Goal: Task Accomplishment & Management: Manage account settings

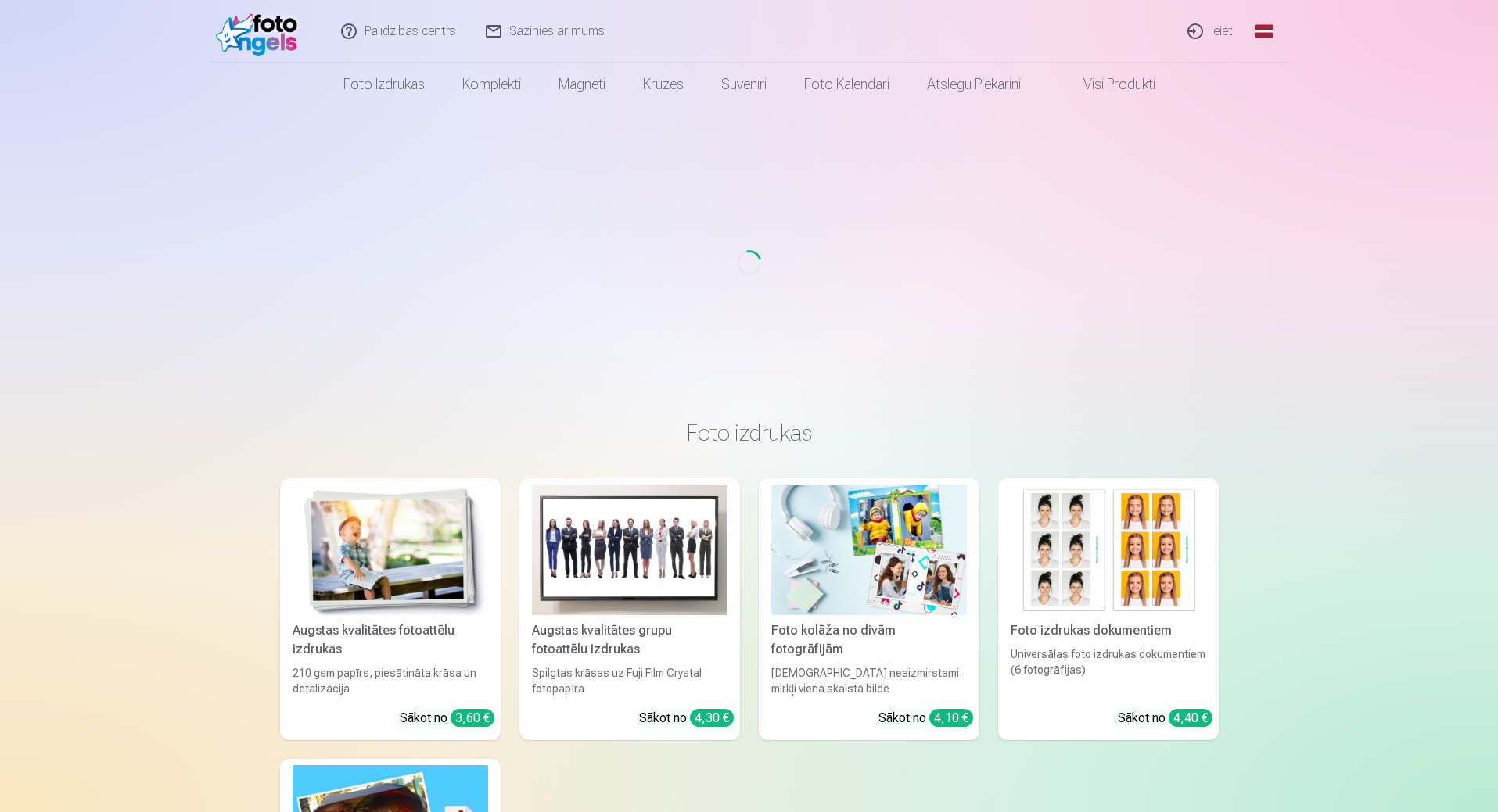
click at [1228, 38] on link "Ieiet" at bounding box center [1211, 31] width 75 height 63
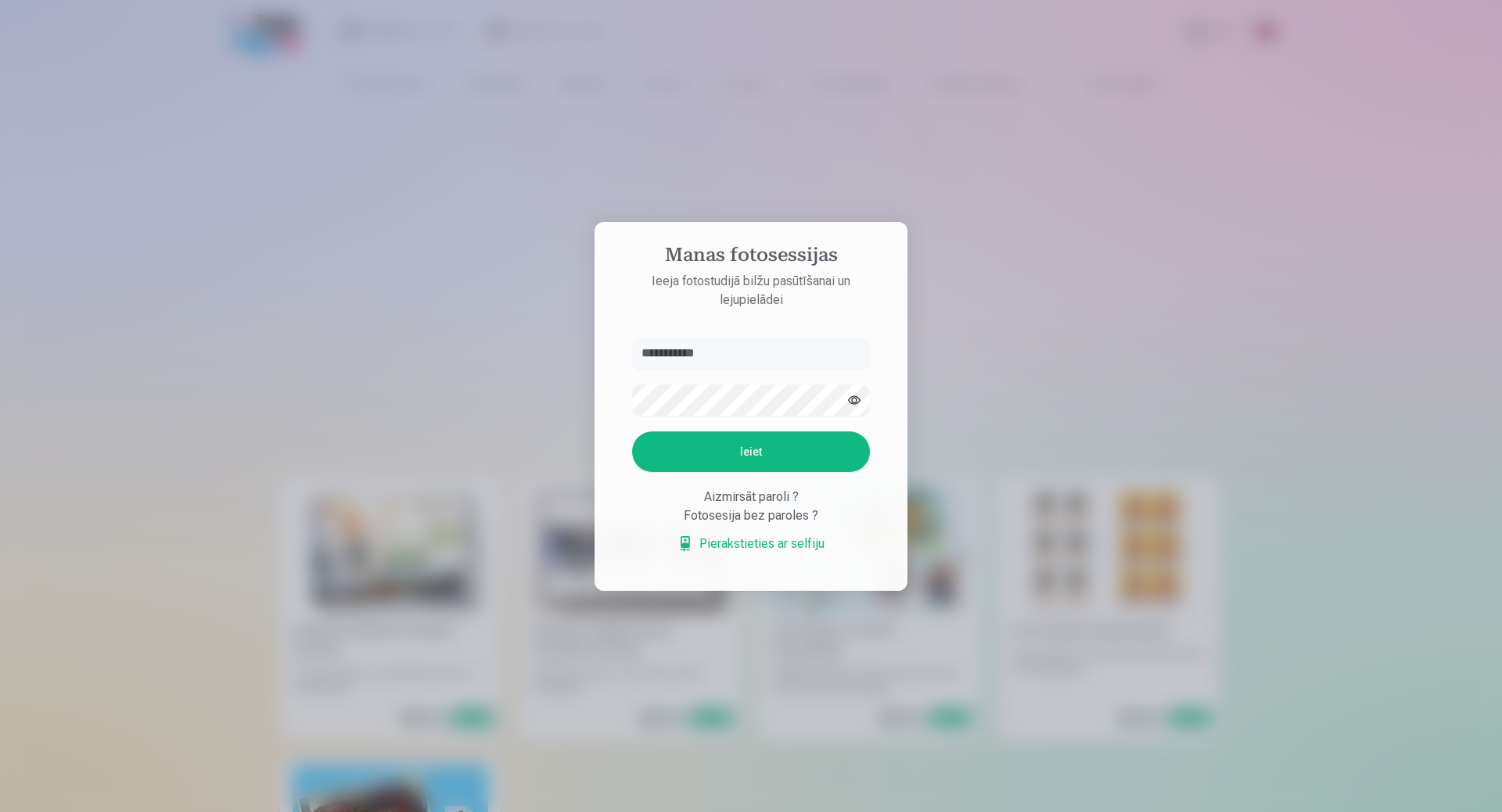
type input "**********"
click at [780, 451] on button "Ieiet" at bounding box center [751, 451] width 238 height 41
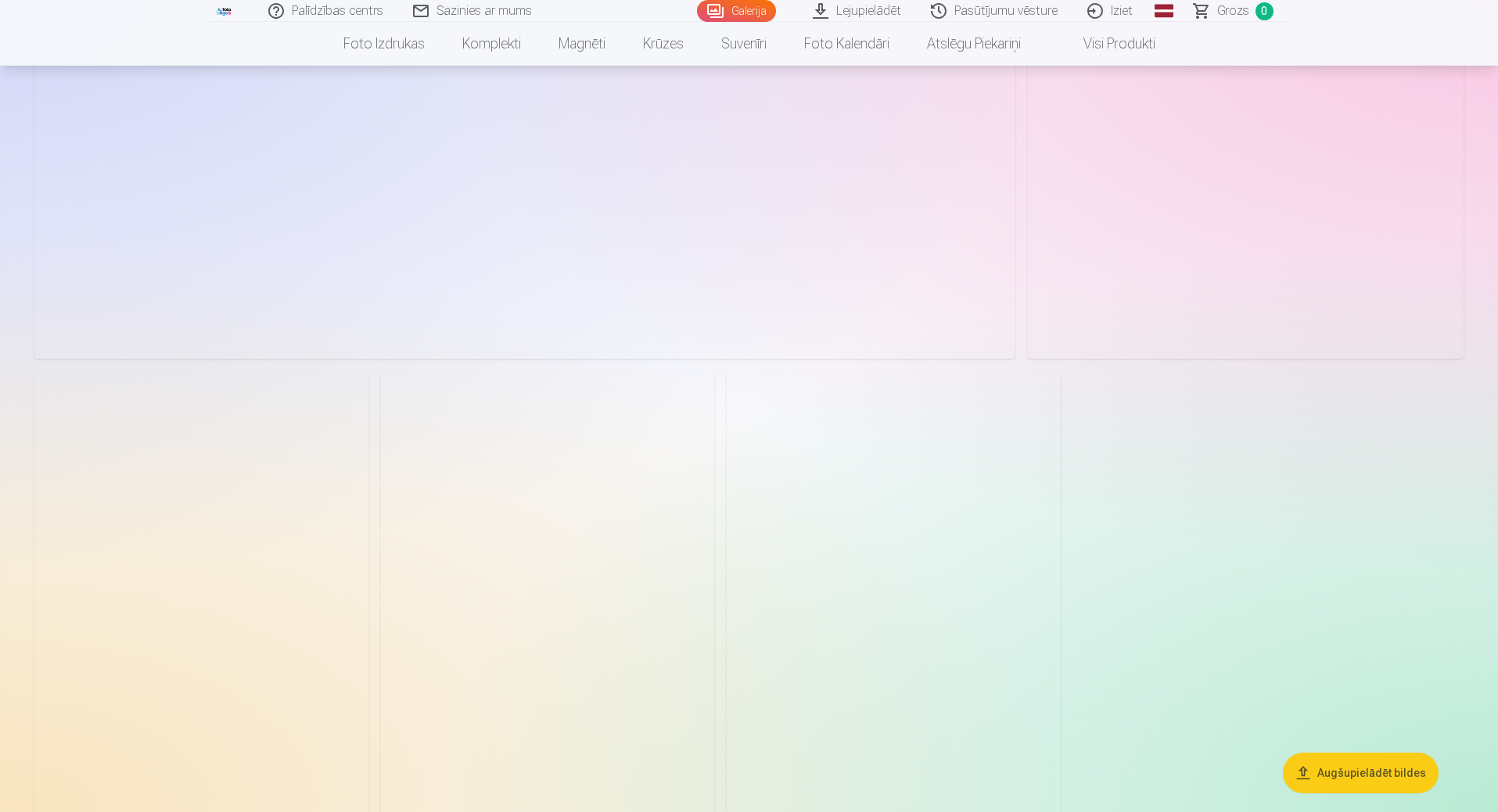
scroll to position [3362, 0]
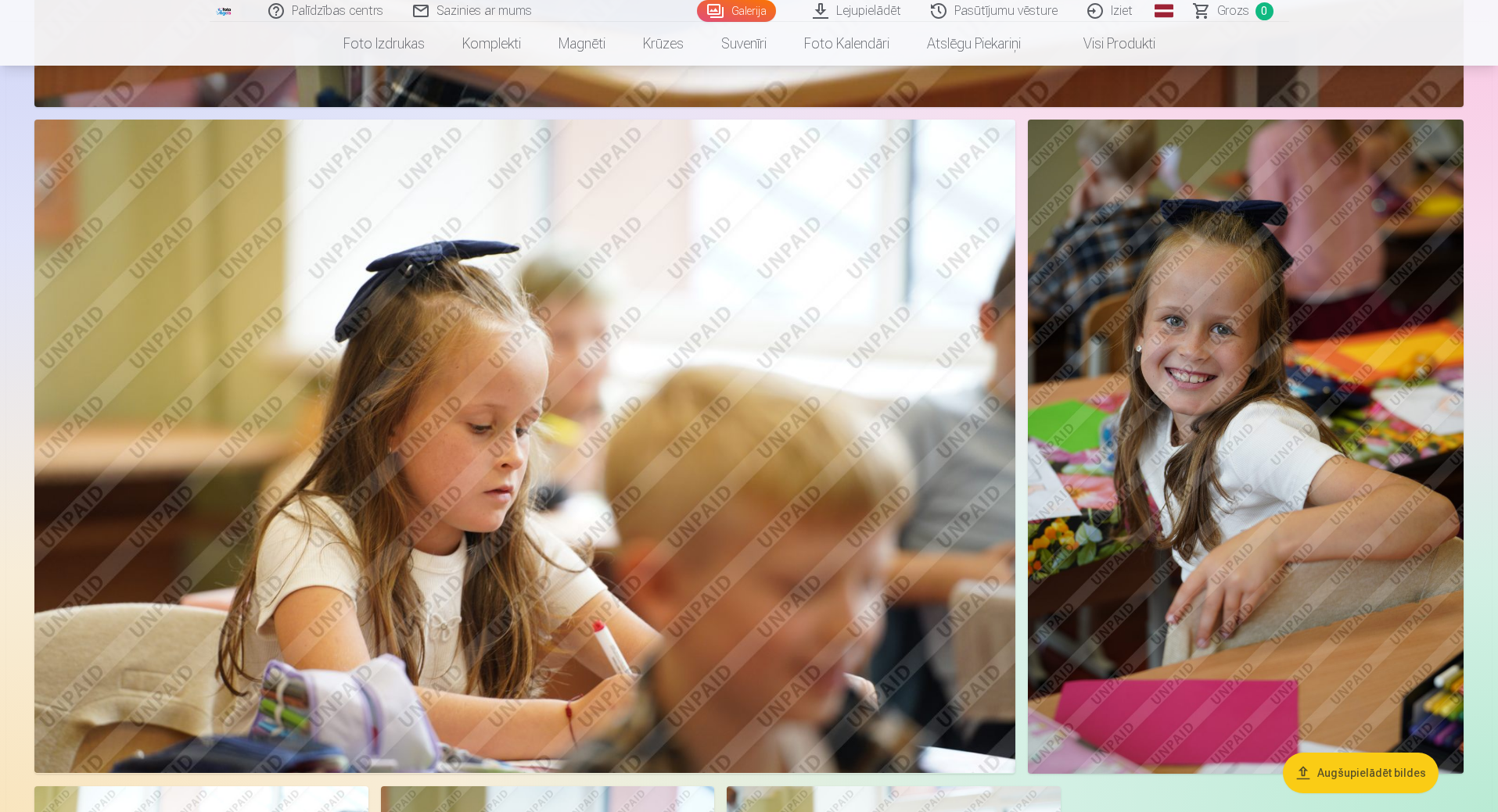
click at [1196, 449] on img at bounding box center [1246, 447] width 436 height 653
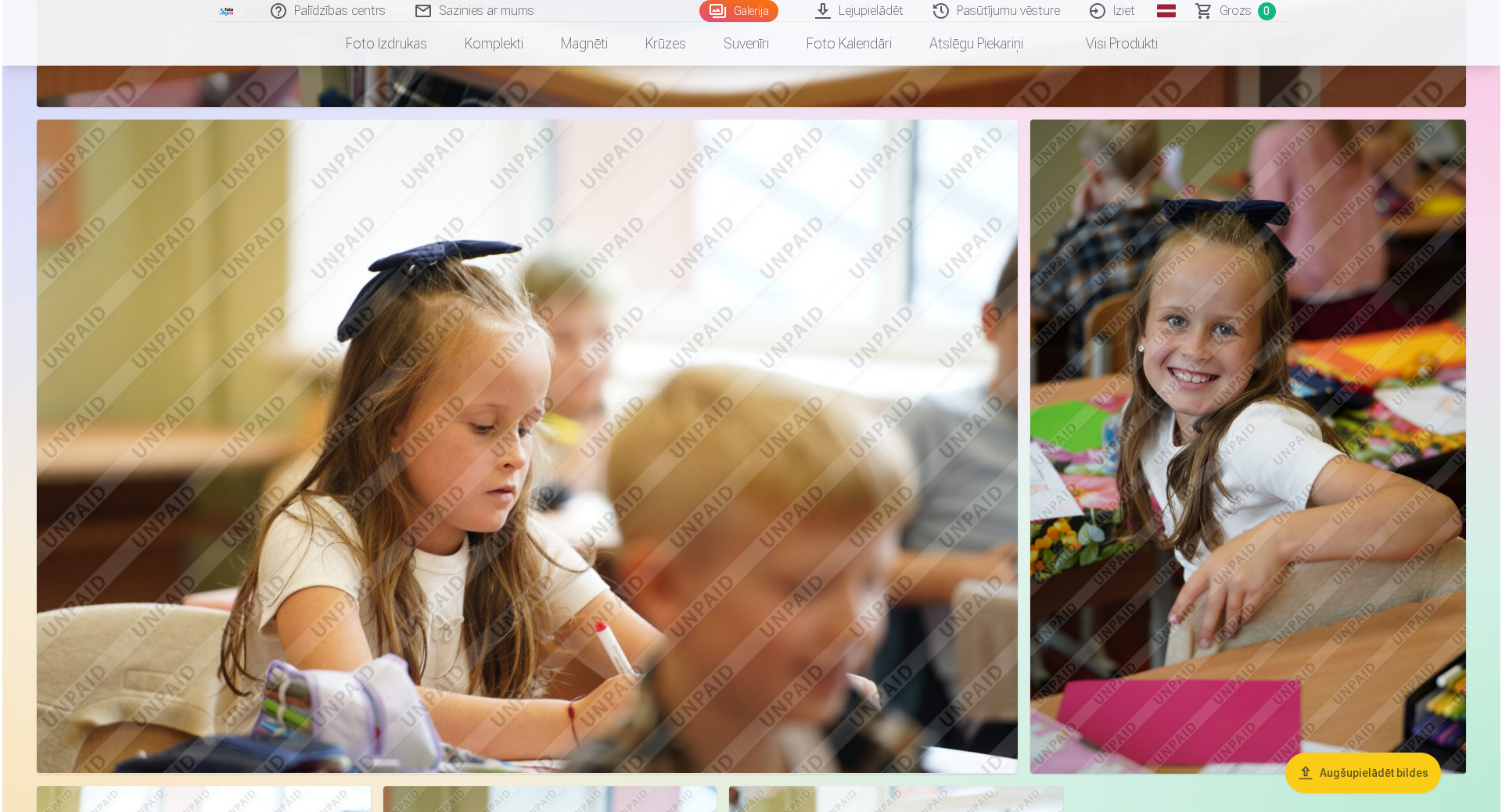
scroll to position [3368, 0]
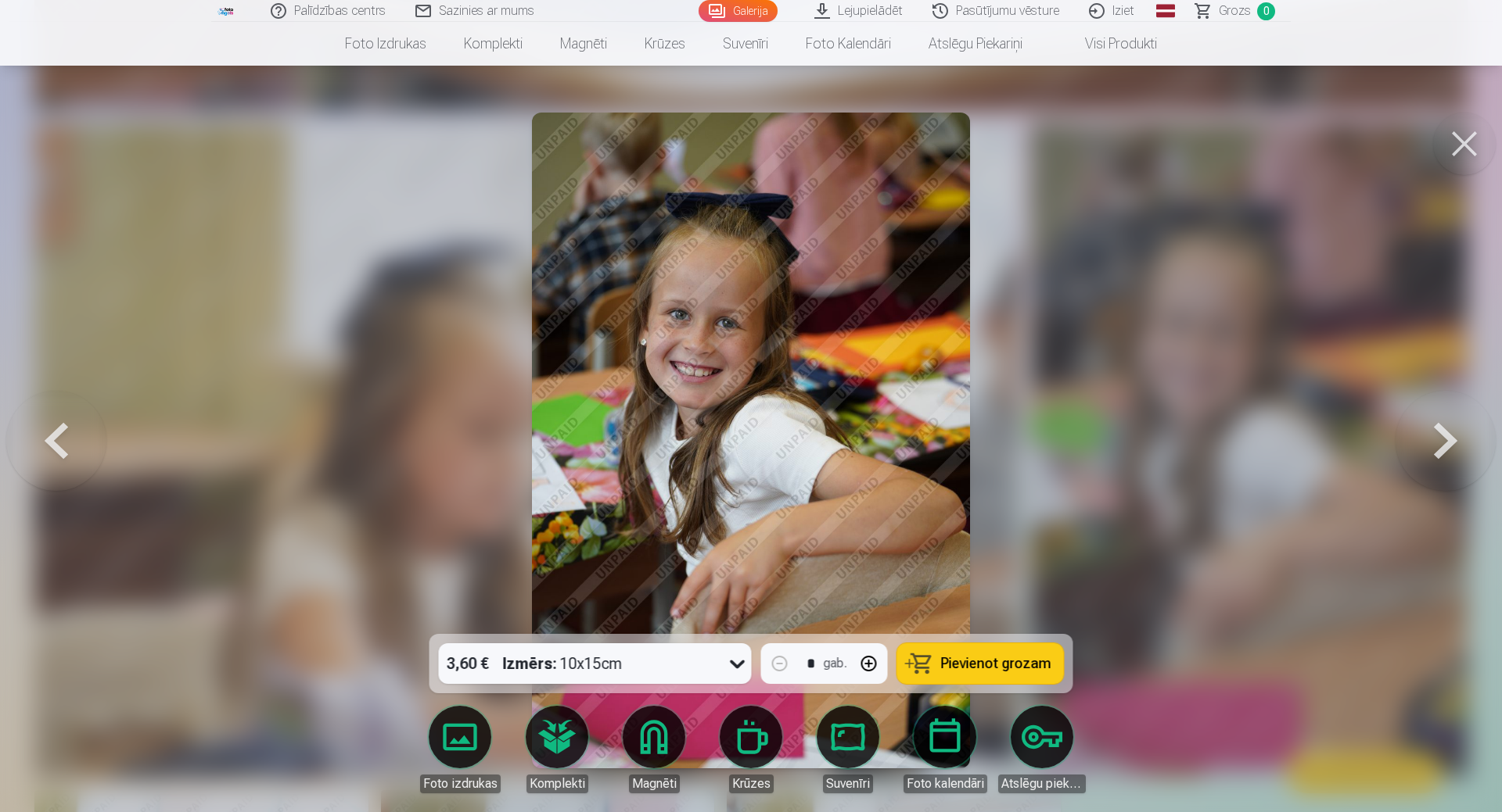
click at [743, 660] on icon at bounding box center [738, 664] width 25 height 25
click at [740, 665] on icon at bounding box center [738, 664] width 25 height 25
click at [1453, 151] on button at bounding box center [1464, 143] width 63 height 63
